Goal: Find specific page/section: Find specific page/section

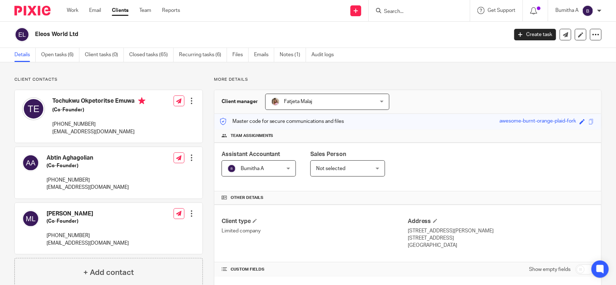
drag, startPoint x: 343, startPoint y: 78, endPoint x: 262, endPoint y: 18, distance: 100.9
drag, startPoint x: 262, startPoint y: 18, endPoint x: 405, endPoint y: 14, distance: 143.7
click at [405, 14] on input "Search" at bounding box center [415, 12] width 65 height 6
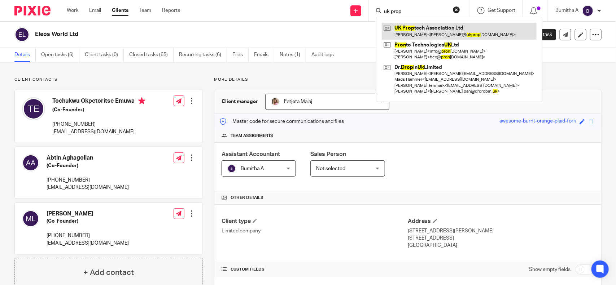
type input "uk prop"
click at [406, 35] on link at bounding box center [459, 31] width 155 height 17
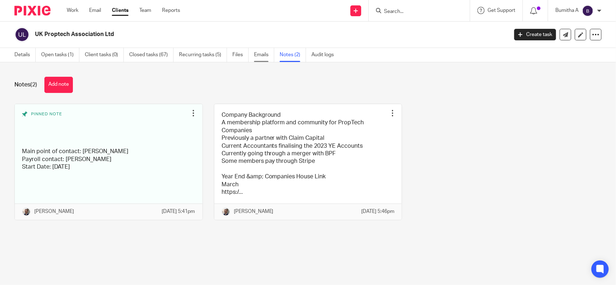
click at [262, 53] on link "Emails" at bounding box center [264, 55] width 20 height 14
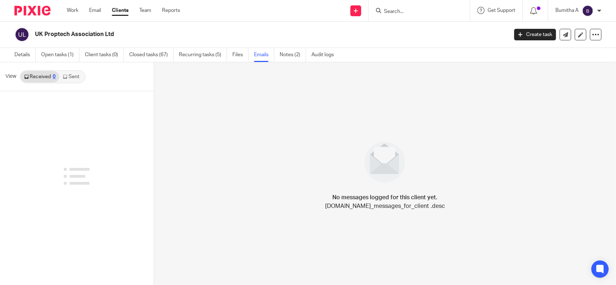
click at [73, 79] on link "Sent" at bounding box center [71, 77] width 25 height 12
